Goal: Information Seeking & Learning: Learn about a topic

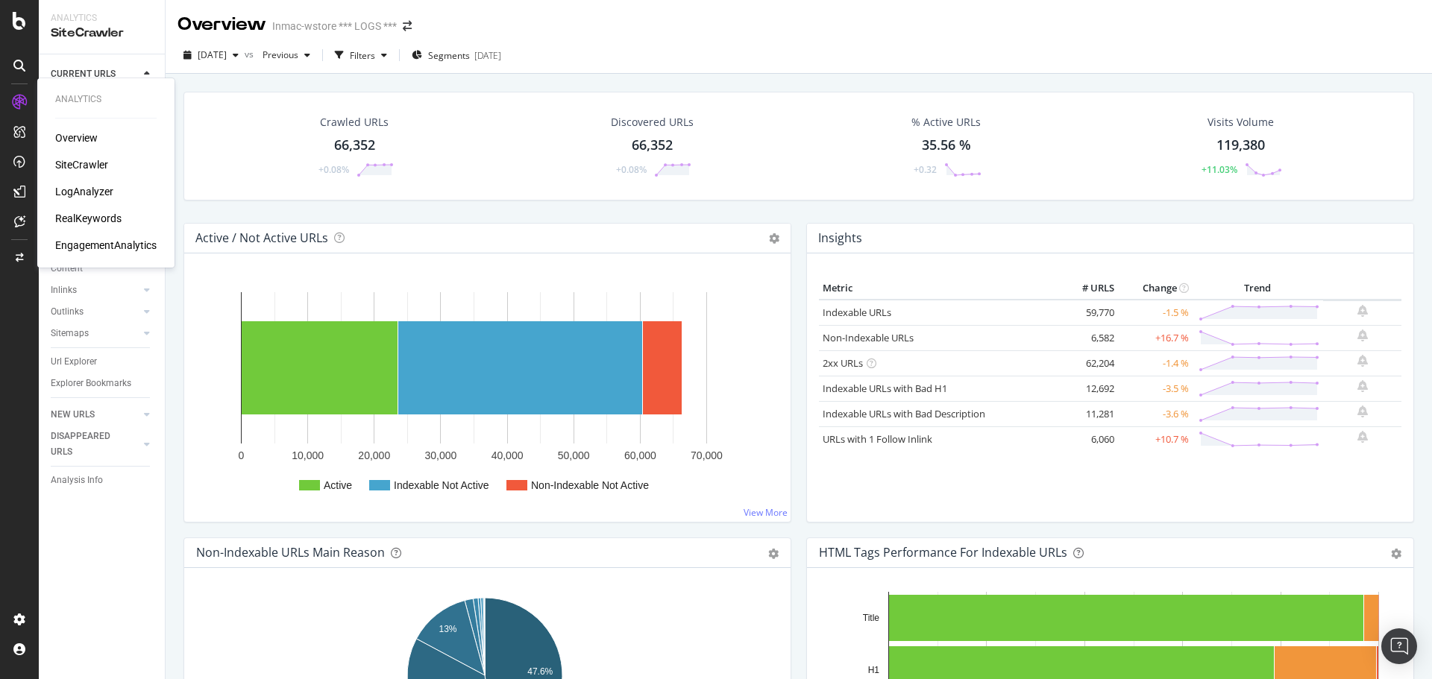
click at [74, 196] on div "LogAnalyzer" at bounding box center [84, 191] width 58 height 15
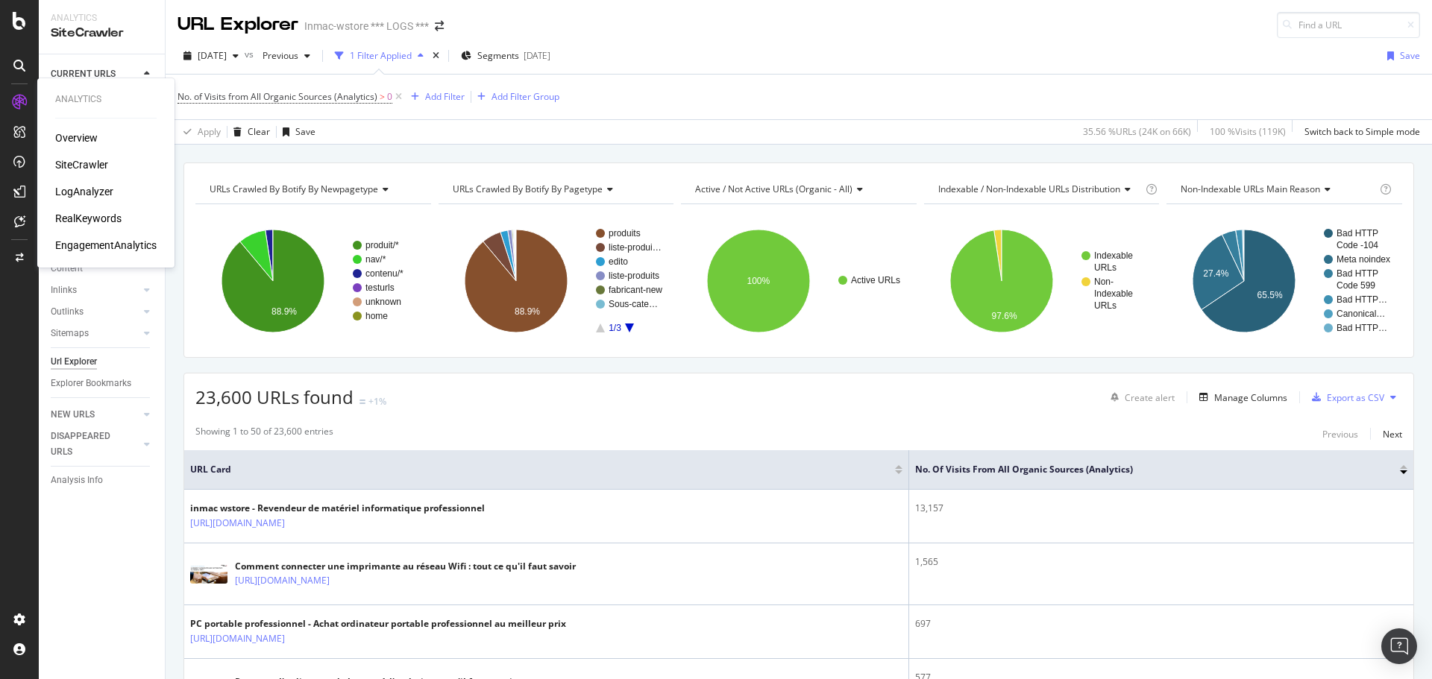
click at [91, 194] on div "LogAnalyzer" at bounding box center [84, 191] width 58 height 15
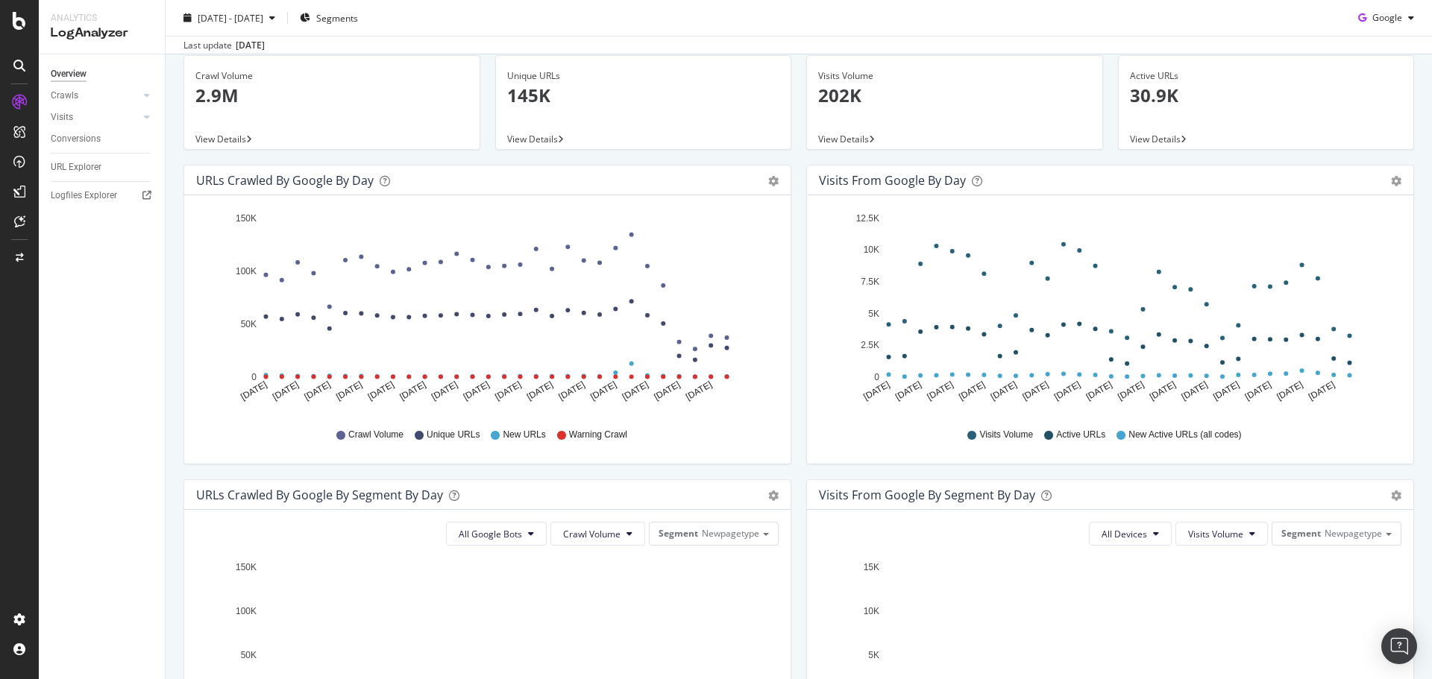
scroll to position [75, 0]
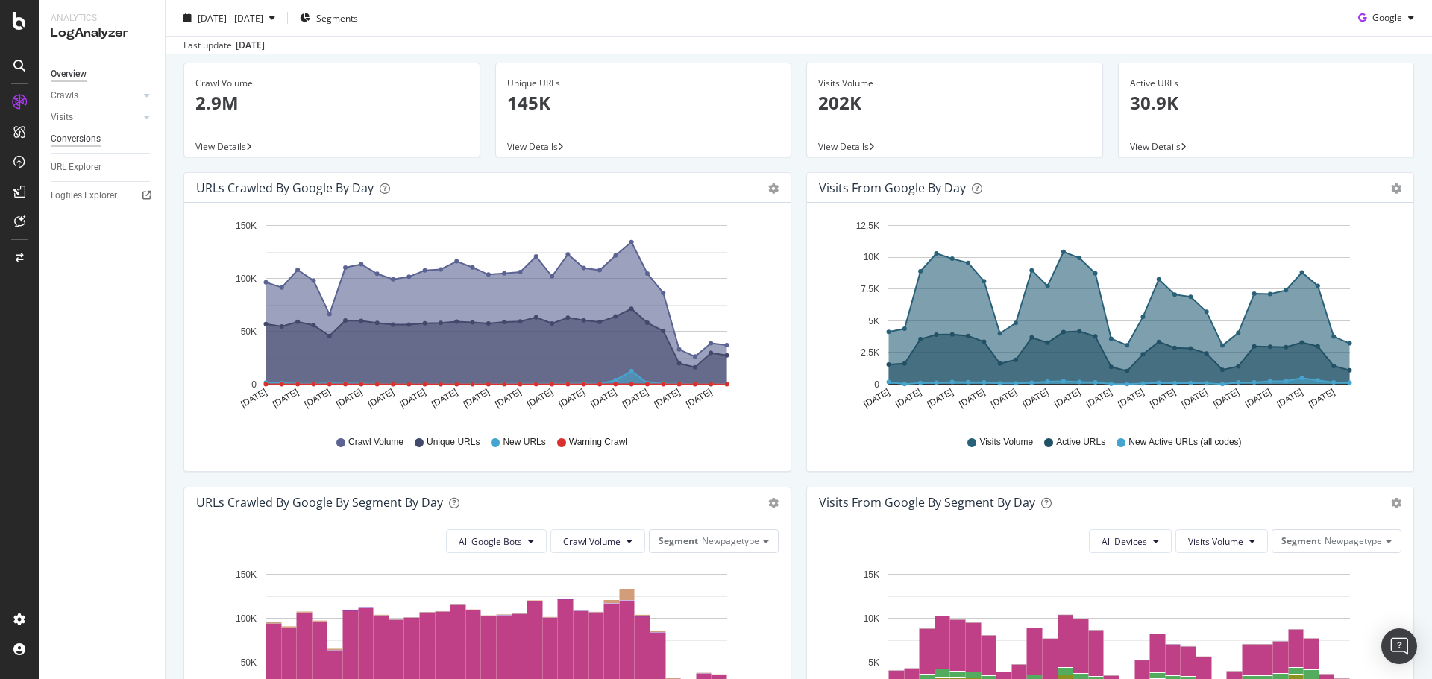
click at [75, 145] on div "Conversions" at bounding box center [76, 139] width 50 height 16
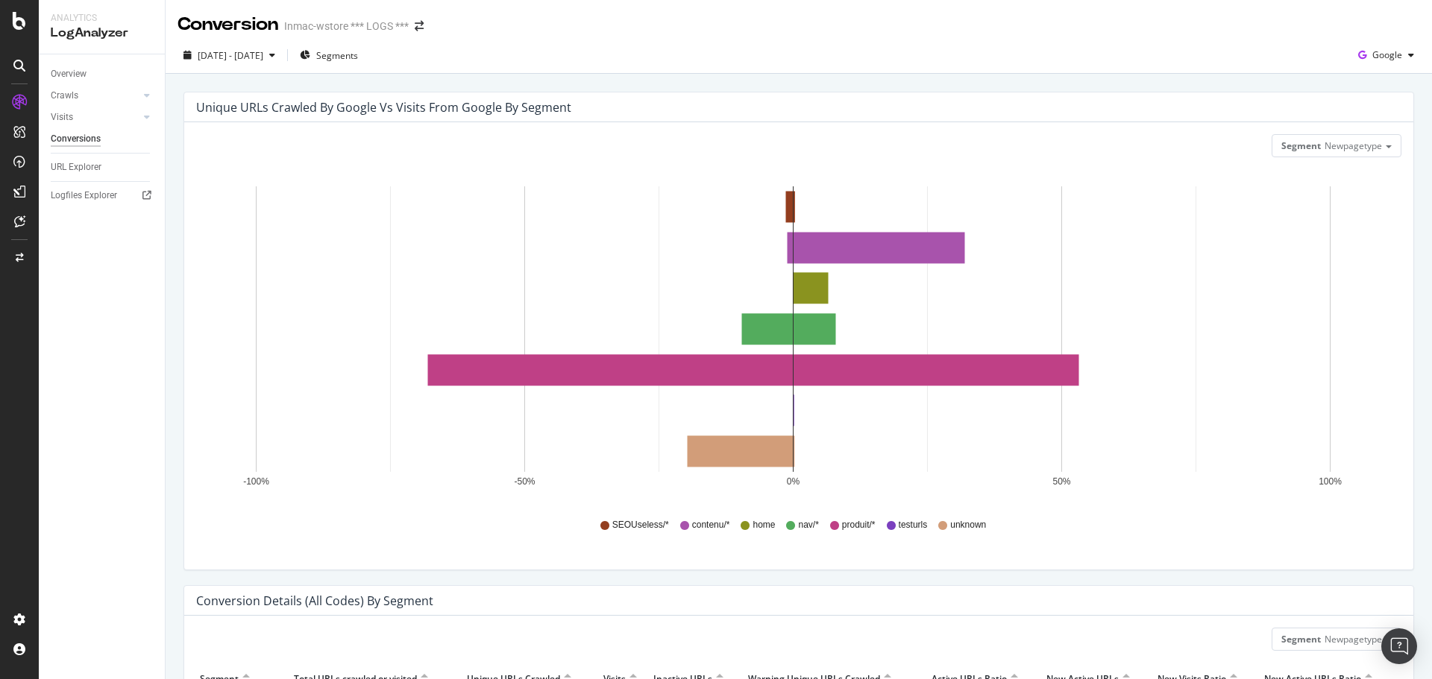
drag, startPoint x: 879, startPoint y: 273, endPoint x: 877, endPoint y: 263, distance: 10.5
click at [877, 269] on rect "A chart." at bounding box center [793, 329] width 1075 height 286
